Goal: Find contact information: Find contact information

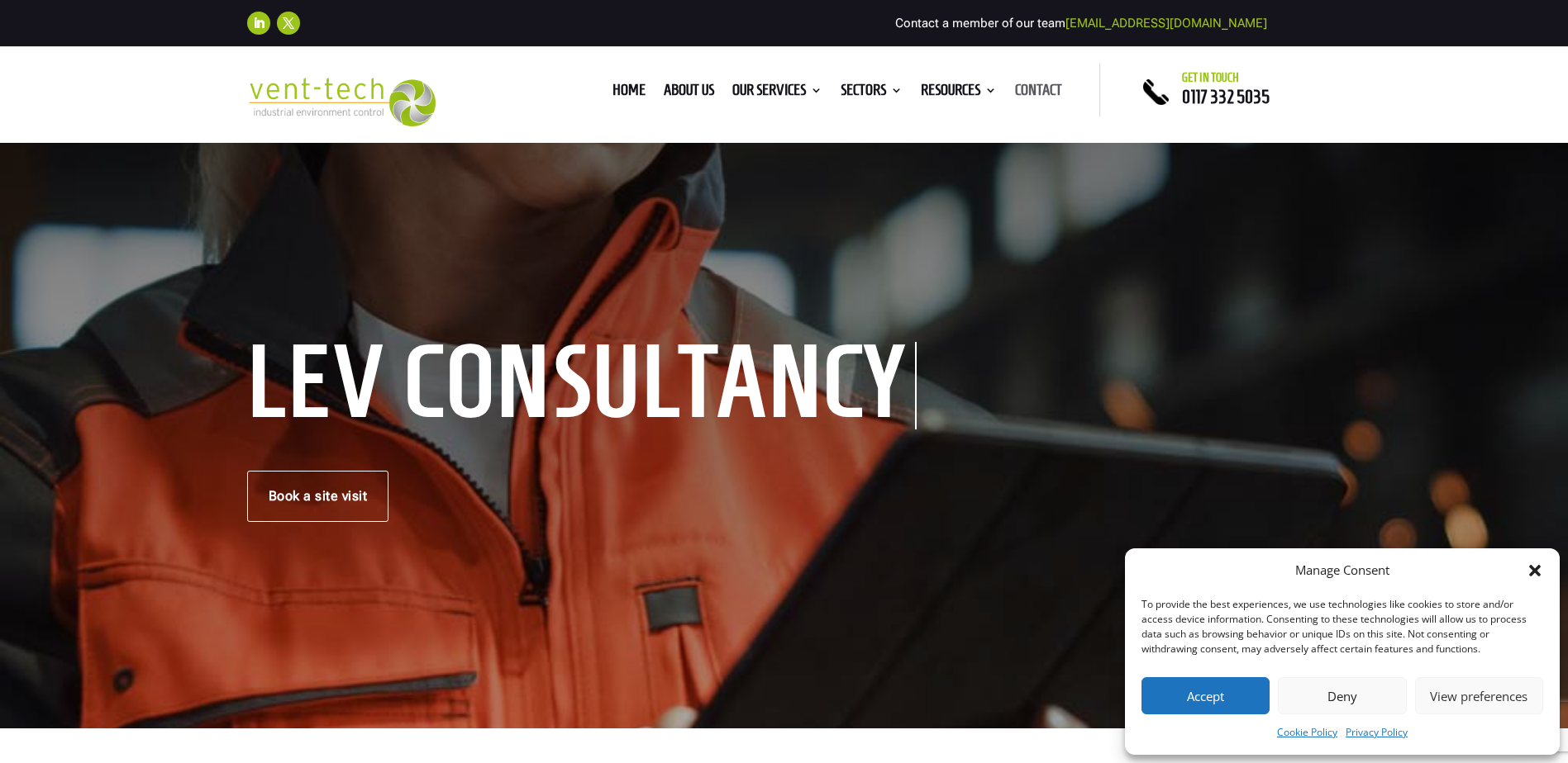
click at [1046, 84] on link "Contact" at bounding box center [1038, 93] width 47 height 18
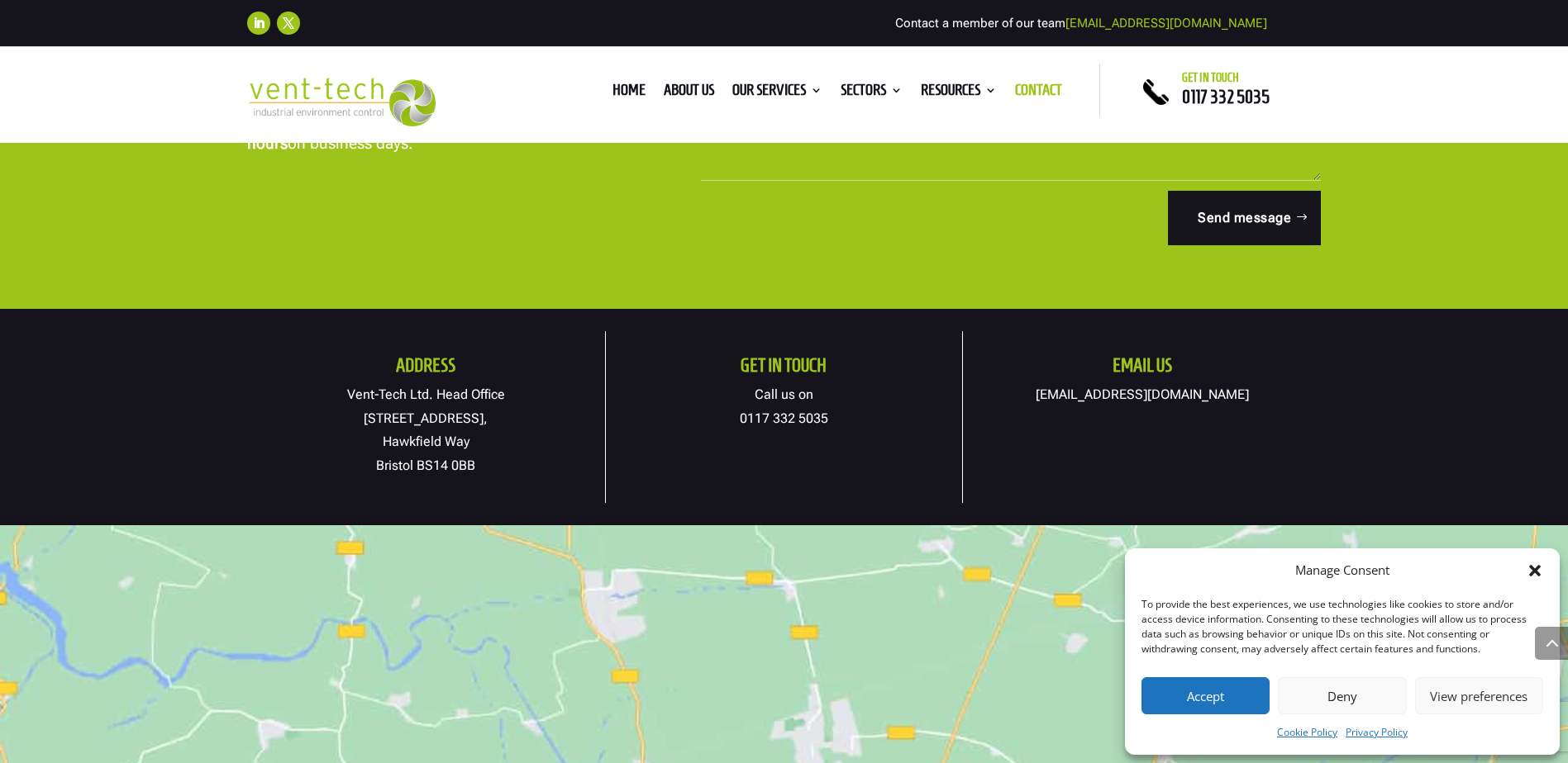
scroll to position [826, 0]
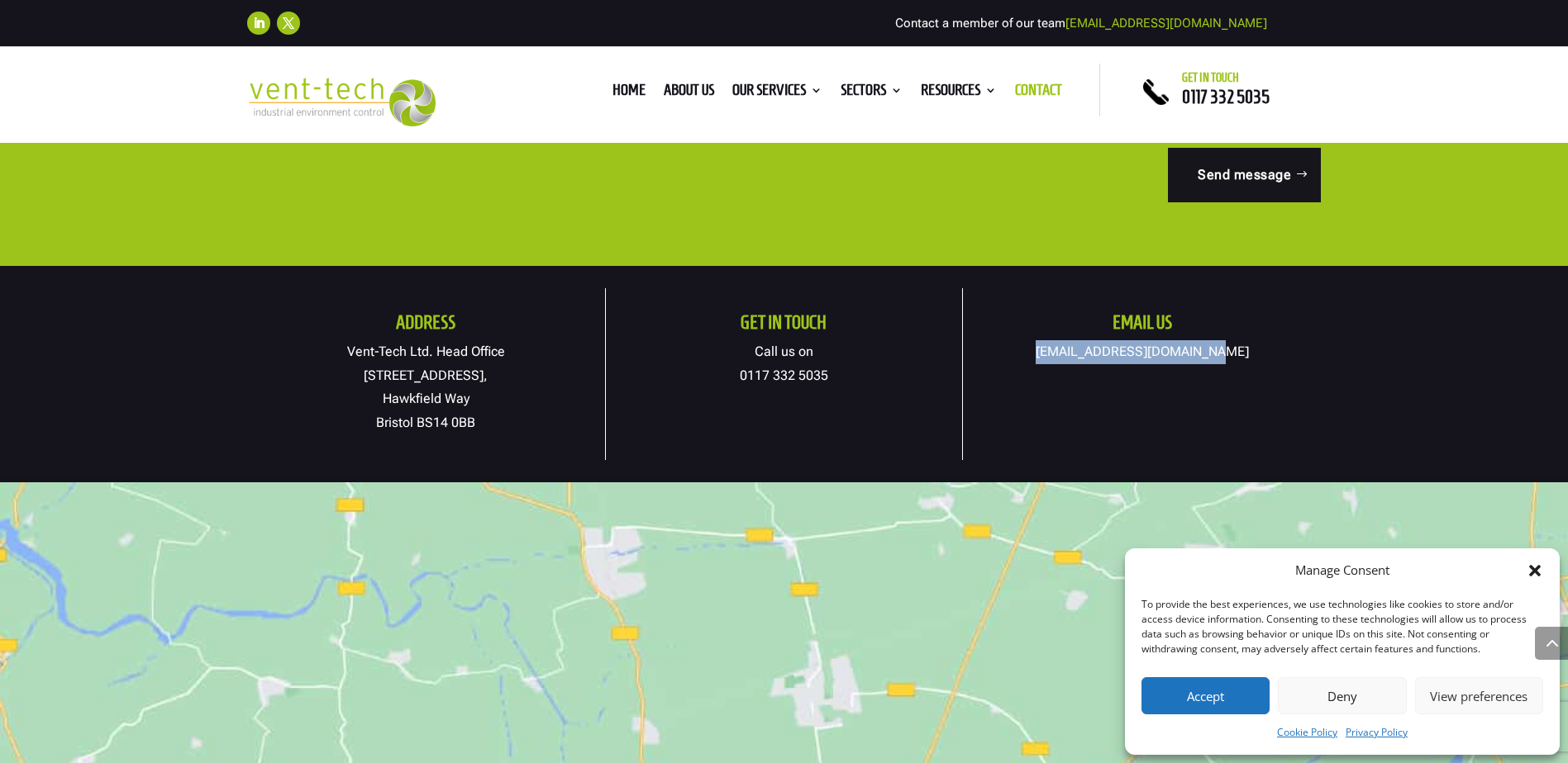
drag, startPoint x: 1210, startPoint y: 352, endPoint x: 1057, endPoint y: 358, distance: 153.1
click at [1057, 358] on p "[EMAIL_ADDRESS][DOMAIN_NAME]" at bounding box center [1142, 352] width 358 height 24
copy link "[EMAIL_ADDRESS][DOMAIN_NAME]"
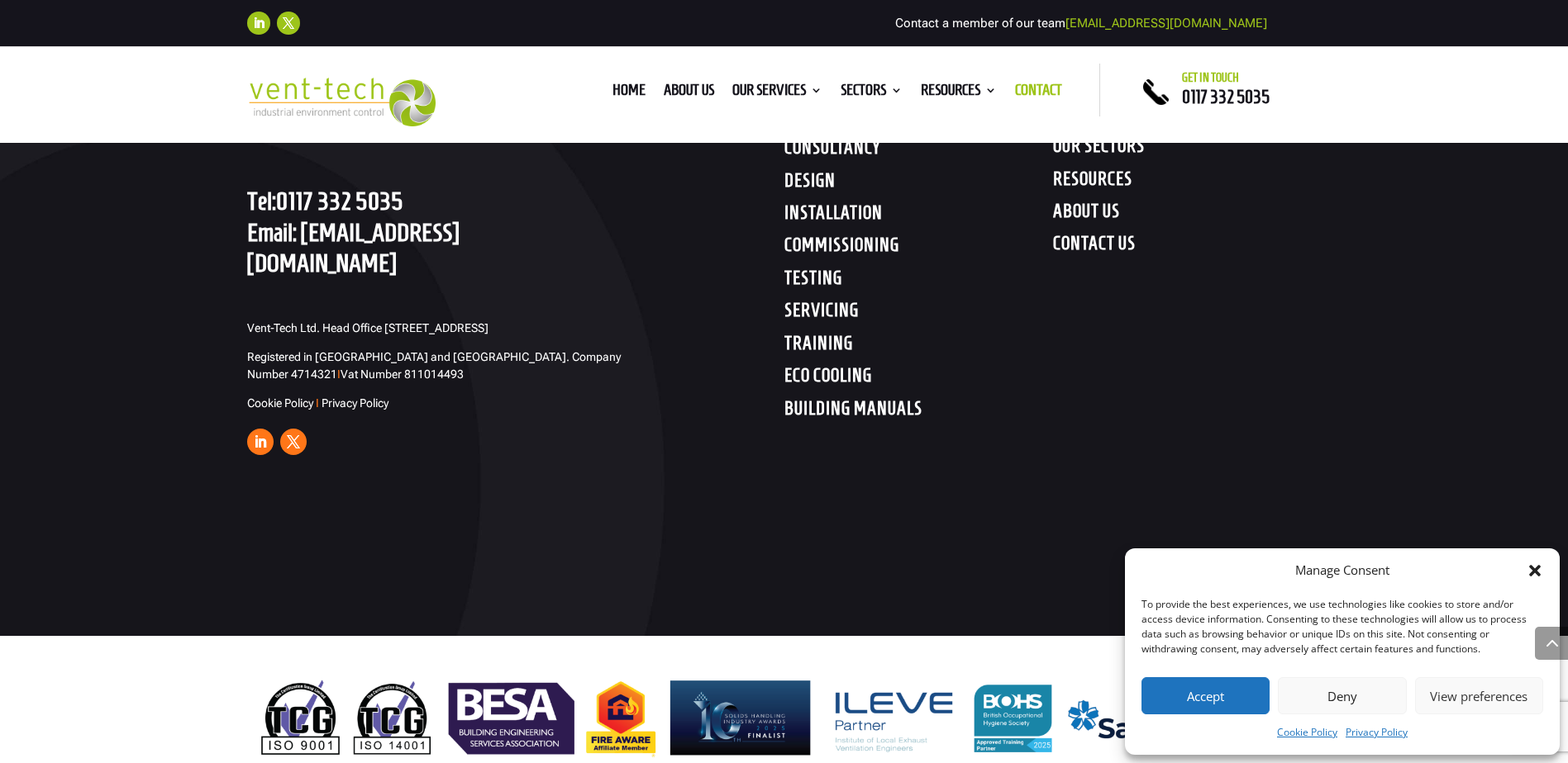
scroll to position [3108, 0]
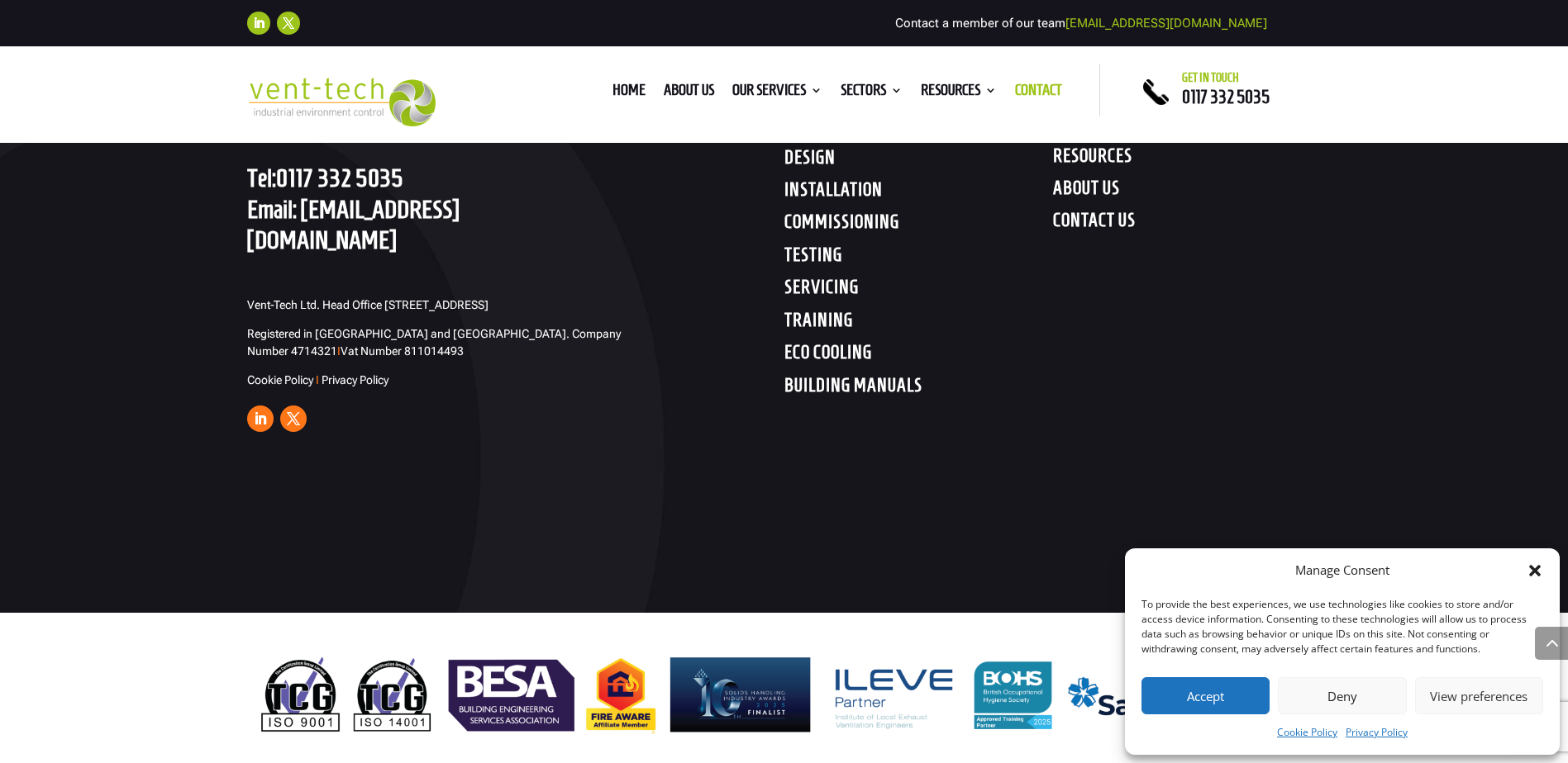
click at [1070, 228] on h4 "CONTACT US" at bounding box center [1187, 223] width 268 height 30
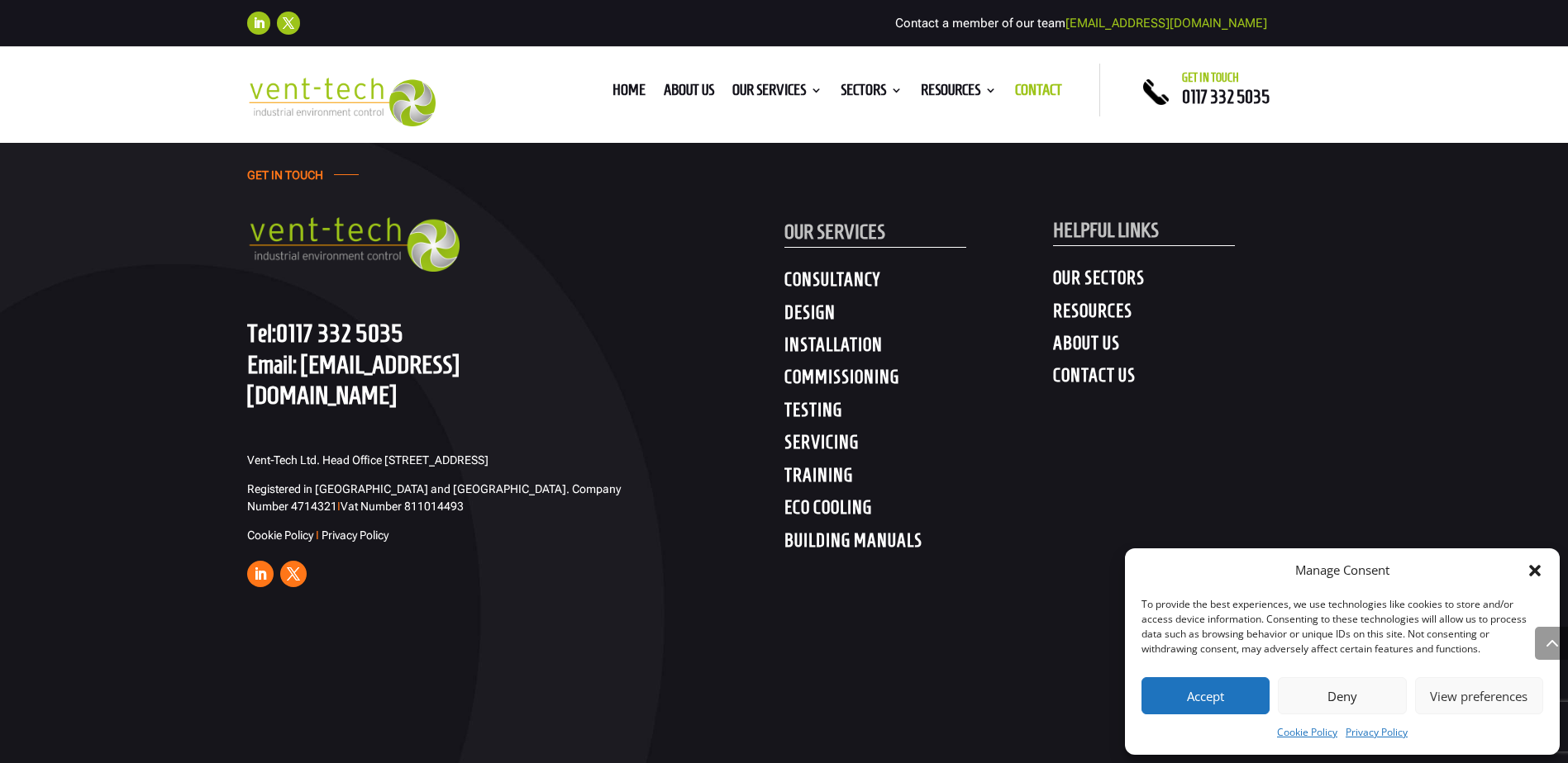
scroll to position [3057, 0]
